Goal: Information Seeking & Learning: Learn about a topic

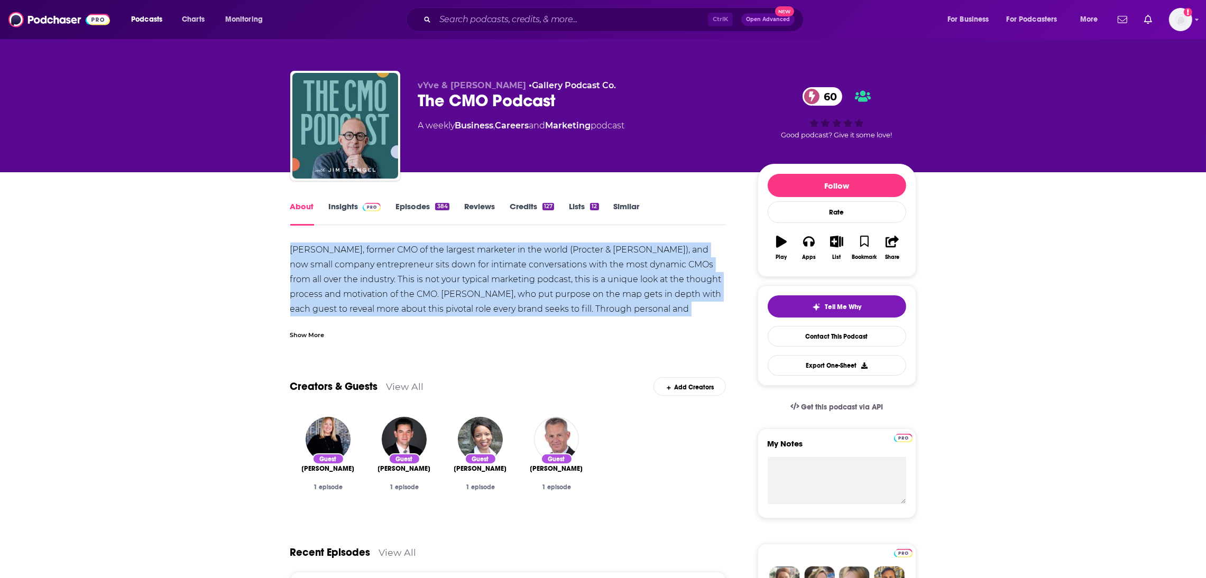
drag, startPoint x: 290, startPoint y: 245, endPoint x: 697, endPoint y: 316, distance: 412.6
copy div "[PERSON_NAME], former CMO of the largest marketer in the world (Procter & [PERS…"
click at [356, 205] on link "Insights" at bounding box center [355, 213] width 52 height 24
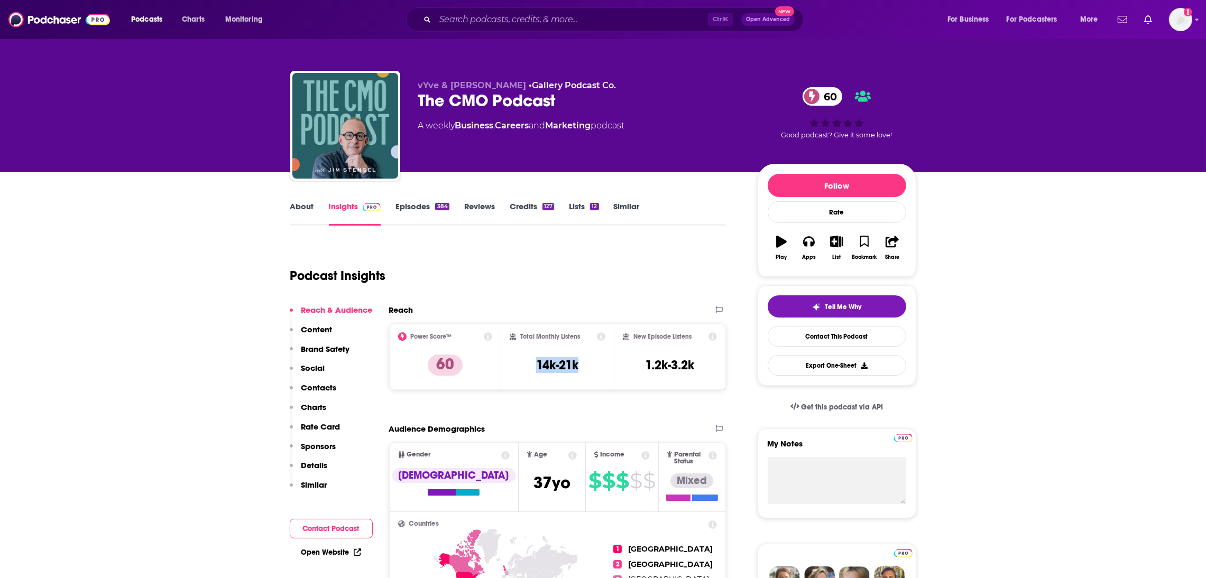
drag, startPoint x: 588, startPoint y: 367, endPoint x: 531, endPoint y: 368, distance: 57.6
click at [531, 368] on div "Total Monthly Listens 14k-21k" at bounding box center [558, 357] width 96 height 49
copy h3 "14k-21k"
click at [610, 375] on div "Total Monthly Listens 14k-21k" at bounding box center [557, 357] width 113 height 67
click at [603, 371] on div "Total Monthly Listens 14k-21k" at bounding box center [558, 357] width 96 height 49
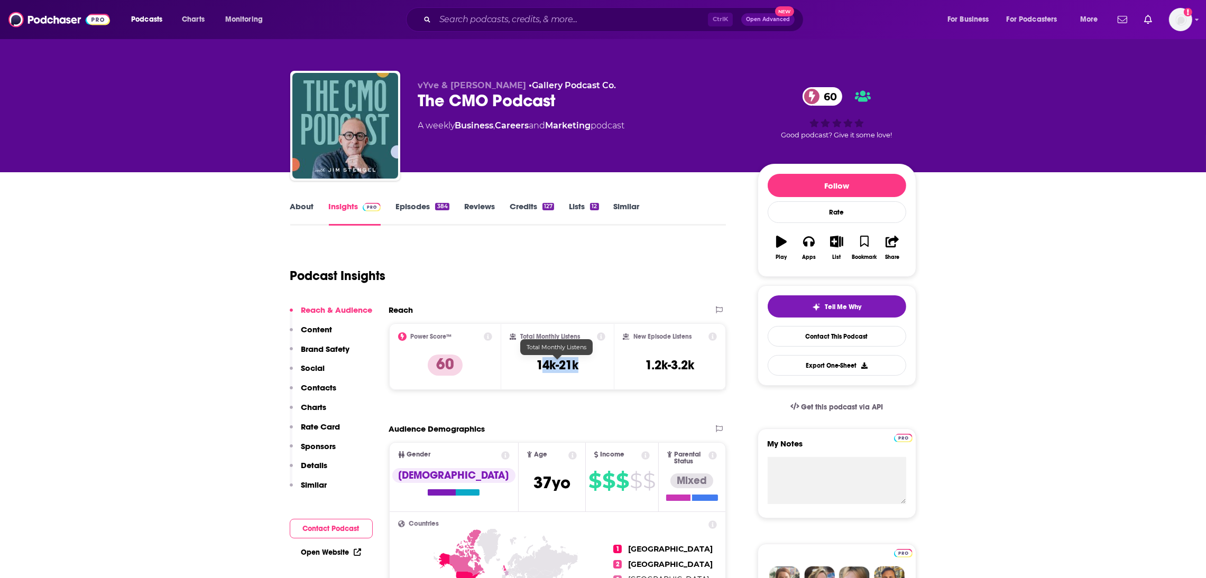
drag, startPoint x: 588, startPoint y: 368, endPoint x: 540, endPoint y: 366, distance: 48.7
click at [540, 366] on div "Total Monthly Listens 14k-21k" at bounding box center [558, 357] width 96 height 49
copy h3 "4k-21k"
click at [594, 374] on div "Total Monthly Listens 14k-21k" at bounding box center [558, 357] width 96 height 49
copy h3 "14k-21k"
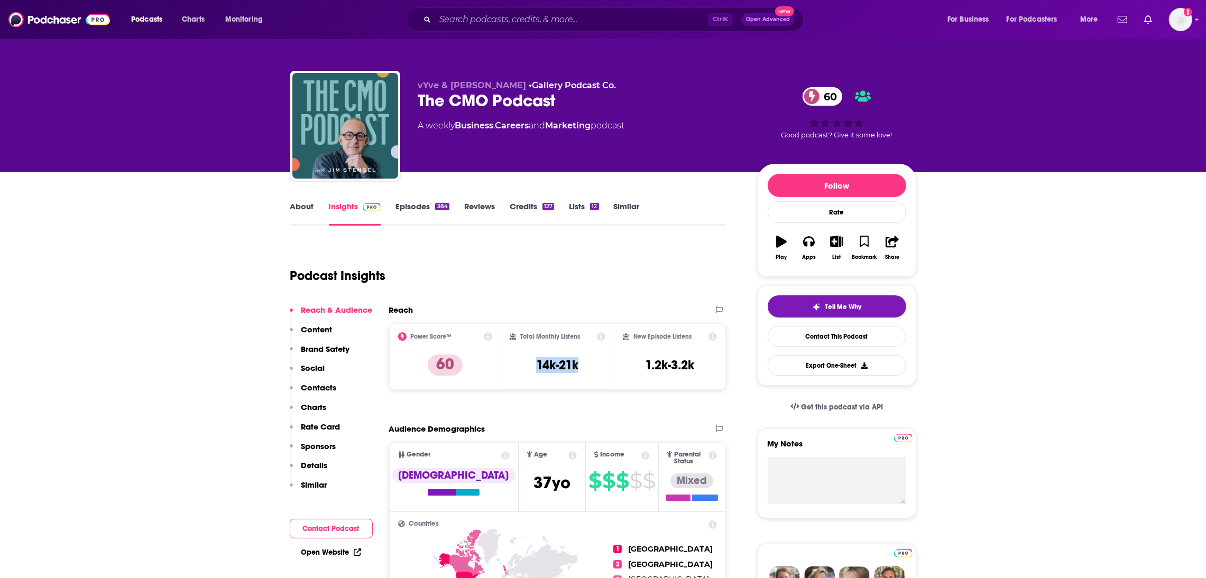
drag, startPoint x: 594, startPoint y: 369, endPoint x: 531, endPoint y: 366, distance: 62.5
click at [531, 366] on div "Total Monthly Listens 14k-21k" at bounding box center [558, 357] width 96 height 49
click at [296, 200] on div "About Insights Episodes 384 Reviews Credits 127 Lists 12 Similar" at bounding box center [508, 213] width 436 height 26
click at [298, 209] on link "About" at bounding box center [302, 213] width 24 height 24
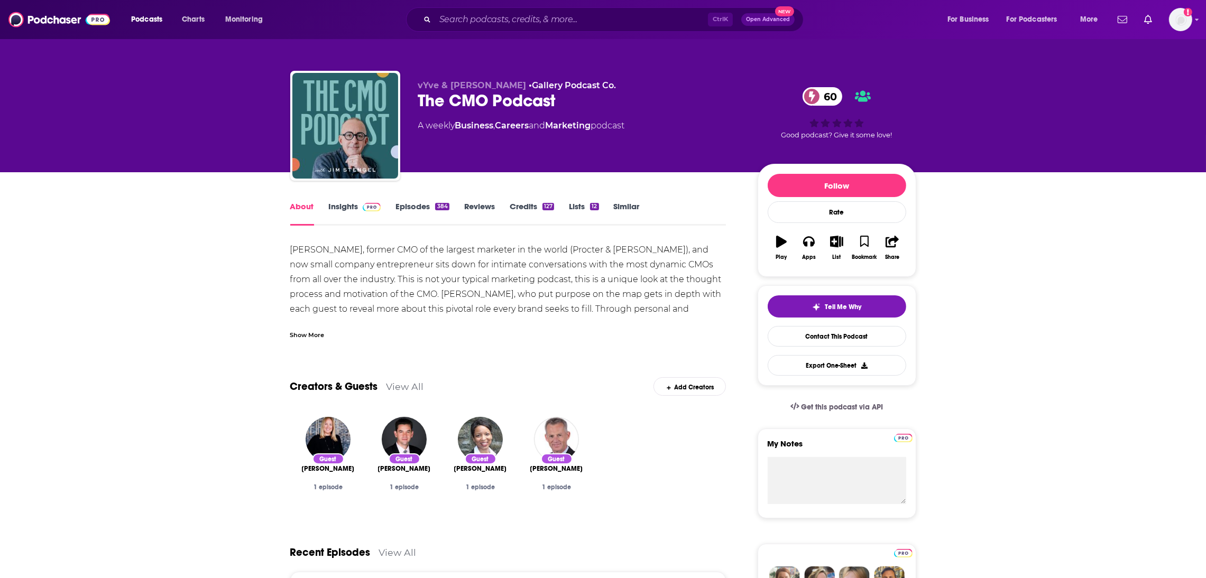
click at [315, 337] on div "Show More" at bounding box center [307, 334] width 34 height 10
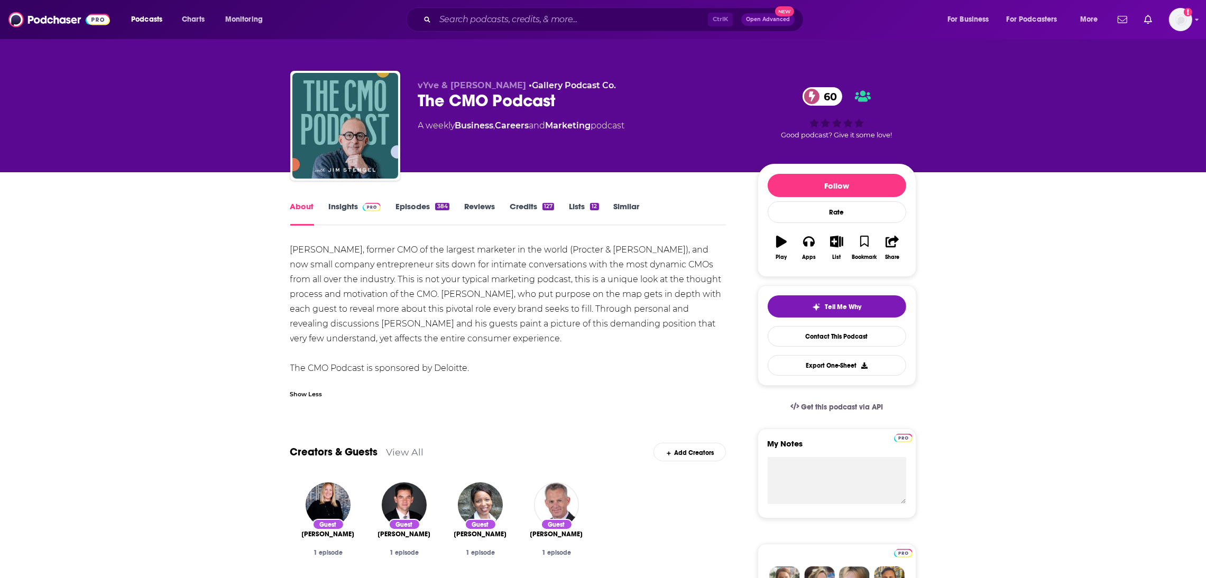
click at [490, 369] on div "[PERSON_NAME], former CMO of the largest marketer in the world (Procter & [PERS…" at bounding box center [508, 309] width 436 height 133
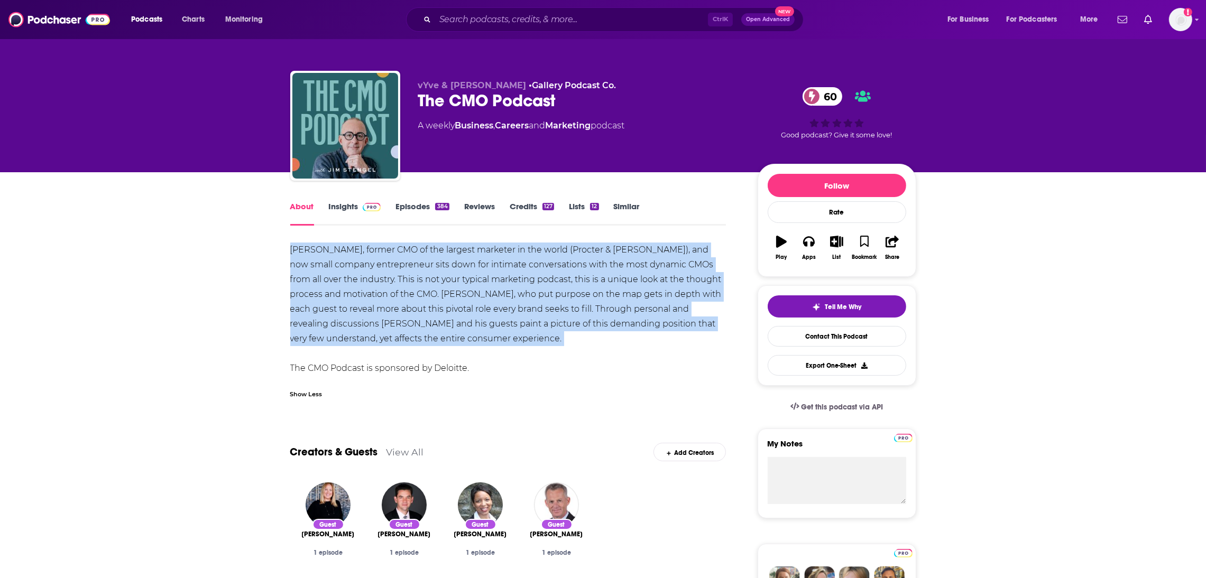
drag, startPoint x: 404, startPoint y: 348, endPoint x: 278, endPoint y: 250, distance: 160.1
copy div "[PERSON_NAME], former CMO of the largest marketer in the world (Procter & [PERS…"
